Goal: Information Seeking & Learning: Learn about a topic

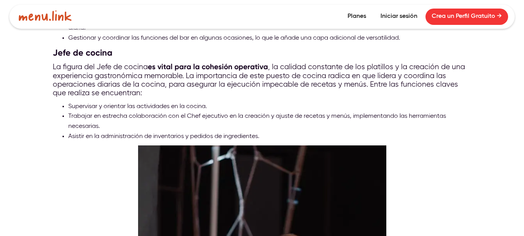
scroll to position [989, 0]
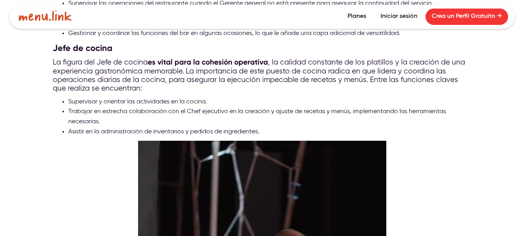
click at [70, 109] on li "Trabajar en estrecha colaboración con el Chef ejecutivo en la creación y ajuste…" at bounding box center [270, 117] width 404 height 20
click at [69, 109] on li "Trabajar en estrecha colaboración con el Chef ejecutivo en la creación y ajuste…" at bounding box center [270, 117] width 404 height 20
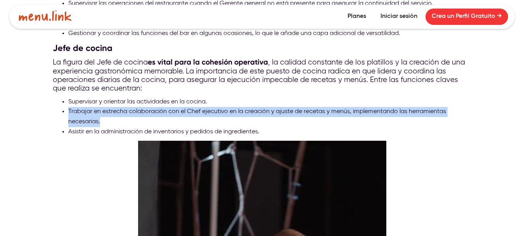
copy li "Trabajar en estrecha colaboración con el Chef ejecutivo en la creación y ajuste…"
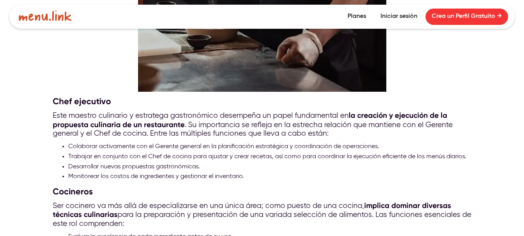
scroll to position [1405, 0]
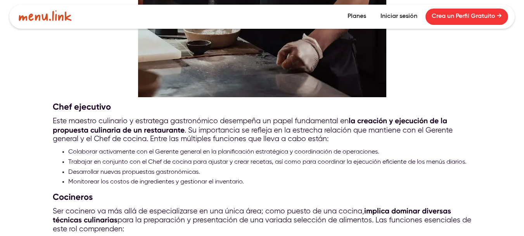
click at [68, 179] on li "Monitorear los costos de ingredientes y gestionar el inventario." at bounding box center [270, 182] width 404 height 10
click at [68, 178] on li "Monitorear los costos de ingredientes y gestionar el inventario." at bounding box center [270, 182] width 404 height 10
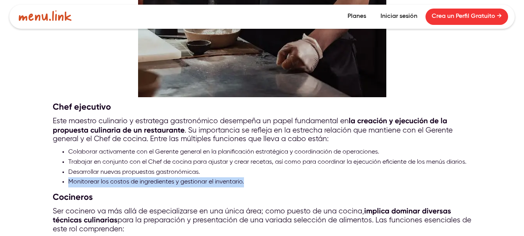
copy li "Monitorear los costos de ingredientes y gestionar el inventario."
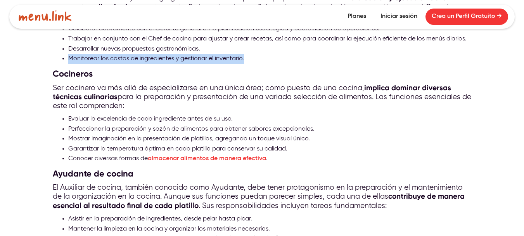
scroll to position [1523, 0]
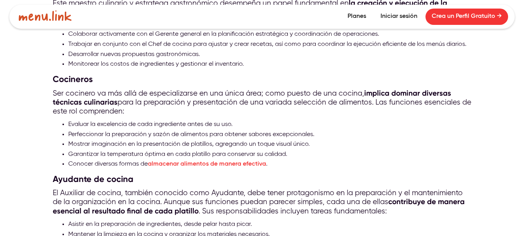
click at [70, 140] on li "Mostrar imaginación en la presentación de platillos, agregando un toque visual …" at bounding box center [270, 144] width 404 height 10
click at [68, 142] on ul "Evaluar la excelencia de cada ingrediente antes de su uso. Perfeccionar la prep…" at bounding box center [262, 145] width 419 height 50
click at [68, 140] on li "Mostrar imaginación en la presentación de platillos, agregando un toque visual …" at bounding box center [270, 144] width 404 height 10
click at [68, 140] on ul "Evaluar la excelencia de cada ingrediente antes de su uso. Perfeccionar la prep…" at bounding box center [262, 145] width 419 height 50
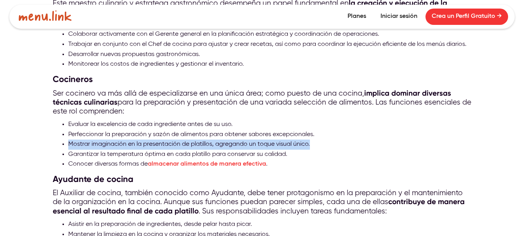
copy li "Mostrar imaginación en la presentación de platillos, agregando un toque visual …"
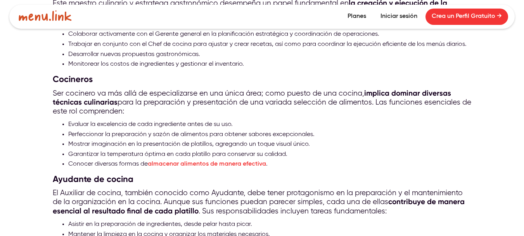
click at [459, 94] on p "Ser cocinero va más allá de especializarse en una única área; como puesto de un…" at bounding box center [262, 102] width 419 height 27
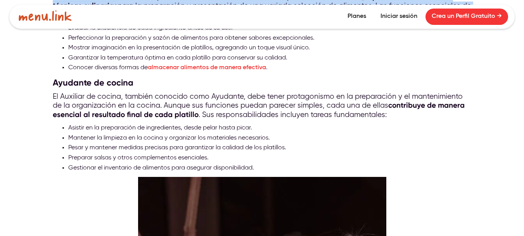
scroll to position [1625, 0]
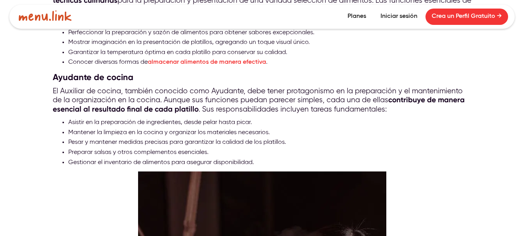
click at [69, 138] on li "Pesar y mantener medidas precisas para garantizar la calidad de los platillos." at bounding box center [270, 142] width 404 height 10
click at [67, 137] on ul "Asistir en la preparación de ingredientes, desde pelar hasta picar. Mantener la…" at bounding box center [262, 143] width 419 height 50
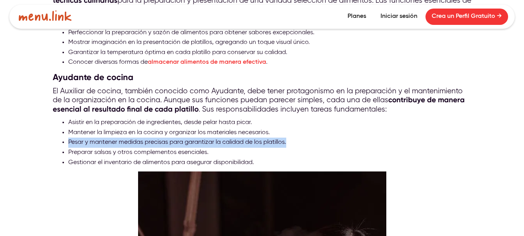
copy li "Pesar y mantener medidas precisas para garantizar la calidad de los platillos."
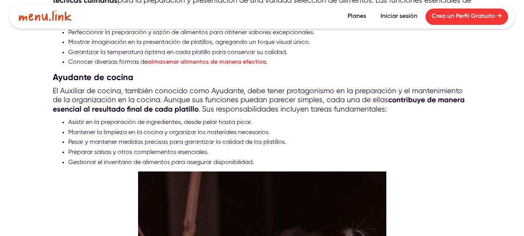
click at [68, 147] on li "Preparar salsas y otros complementos esenciales." at bounding box center [270, 152] width 404 height 10
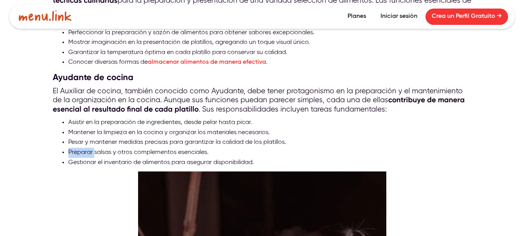
click at [68, 147] on li "Preparar salsas y otros complementos esenciales." at bounding box center [270, 152] width 404 height 10
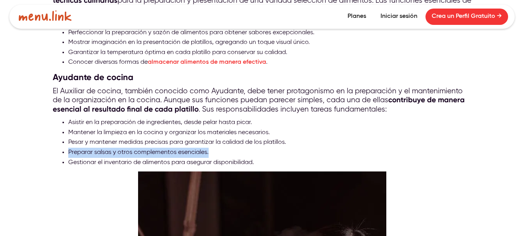
copy li "Preparar salsas y otros complementos esenciales."
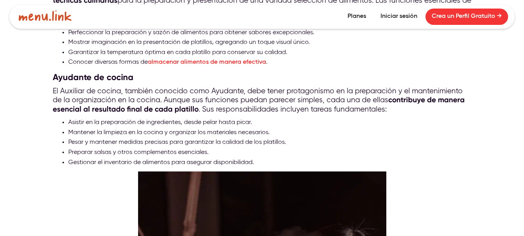
click at [68, 158] on li "Gestionar el inventario de alimentos para asegurar disponibilidad." at bounding box center [270, 163] width 404 height 10
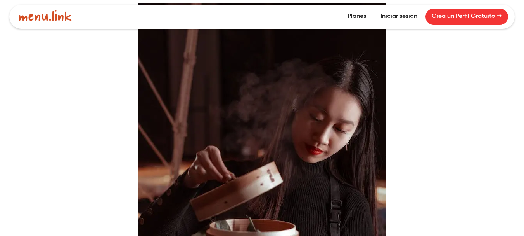
scroll to position [1779, 0]
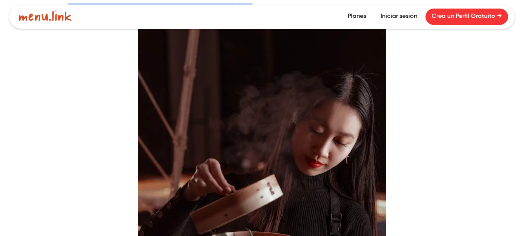
copy li "Gestionar el inventario de alimentos para asegurar disponibilidad"
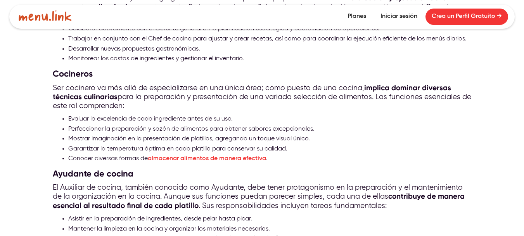
scroll to position [1512, 0]
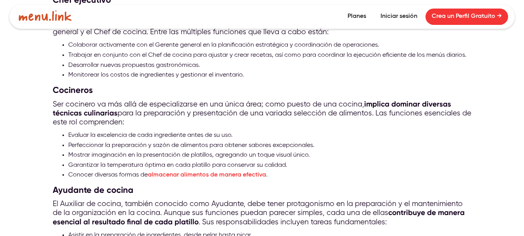
click at [68, 52] on li "Trabajar en conjunto con el Chef de cocina para ajustar y crear recetas, así co…" at bounding box center [270, 55] width 404 height 10
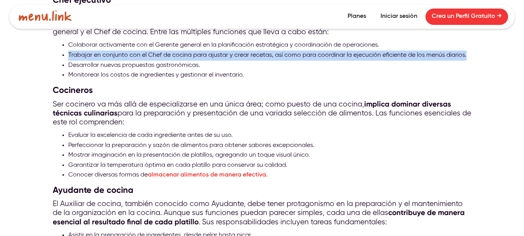
copy li "Trabajar en conjunto con el Chef de cocina para ajustar y crear recetas, así co…"
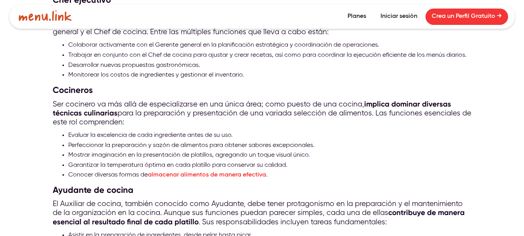
click at [69, 62] on li "Desarrollar nuevas propuestas gastronómicas." at bounding box center [270, 66] width 404 height 10
copy li "Desarrollar nuevas propuestas gastronómicas."
click at [68, 132] on ul "Evaluar la excelencia de cada ingrediente antes de su uso. Perfeccionar la prep…" at bounding box center [262, 155] width 419 height 50
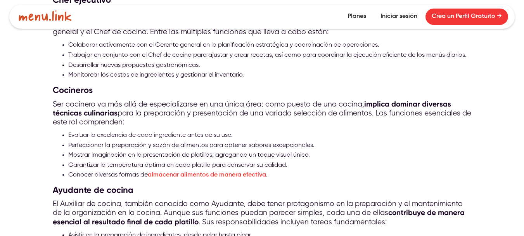
click at [68, 132] on ul "Evaluar la excelencia de cada ingrediente antes de su uso. Perfeccionar la prep…" at bounding box center [262, 155] width 419 height 50
click at [68, 142] on li "Perfeccionar la preparación y sazón de alimentos para obtener sabores excepcion…" at bounding box center [270, 145] width 404 height 10
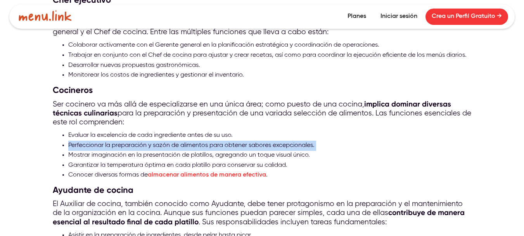
click at [68, 142] on li "Perfeccionar la preparación y sazón de alimentos para obtener sabores excepcion…" at bounding box center [270, 145] width 404 height 10
copy li "Perfeccionar la preparación y sazón de alimentos para obtener sabores excepcion…"
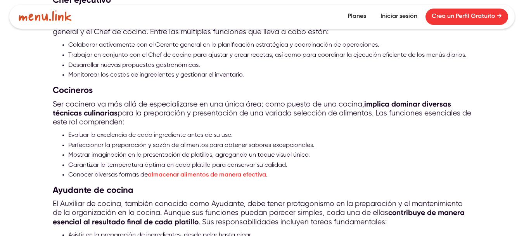
click at [68, 63] on li "Desarrollar nuevas propuestas gastronómicas." at bounding box center [270, 66] width 404 height 10
copy li "Desarrollar nuevas propuestas gastronómicas."
